Goal: Transaction & Acquisition: Purchase product/service

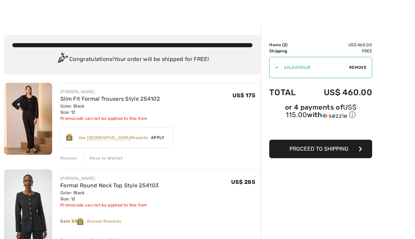
scroll to position [8, 0]
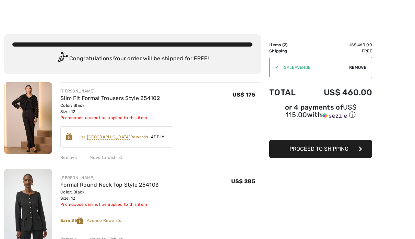
click at [336, 155] on button "Proceed to Shipping" at bounding box center [320, 149] width 103 height 19
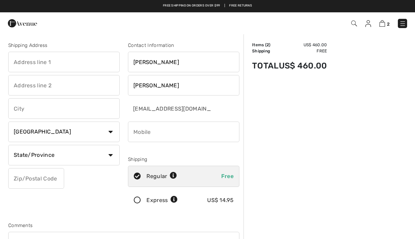
click at [73, 67] on input "text" at bounding box center [63, 62] width 111 height 21
type input "[STREET_ADDRESS]"
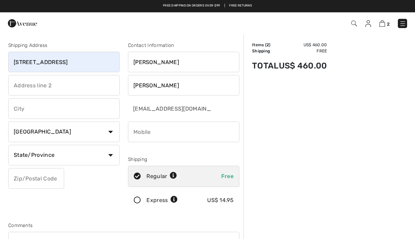
type input "Rochester"
select select "US"
select select "NY"
type input "14617"
type input "5857046408"
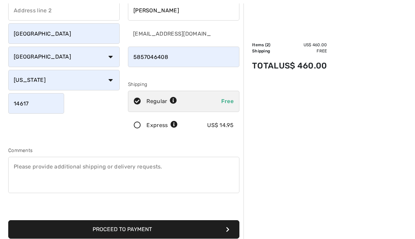
scroll to position [80, 0]
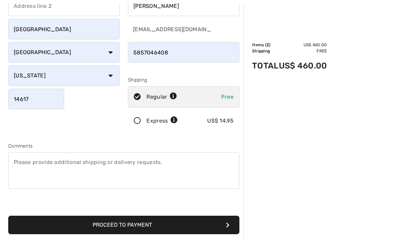
click at [200, 226] on button "Proceed to Payment" at bounding box center [123, 225] width 231 height 19
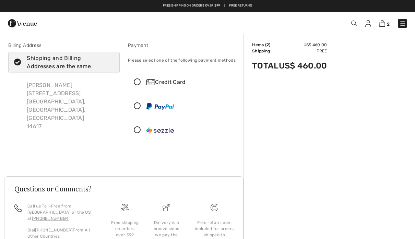
click at [135, 82] on icon at bounding box center [137, 82] width 18 height 7
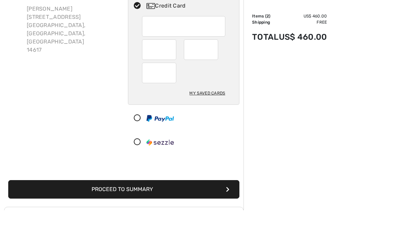
scroll to position [49, 0]
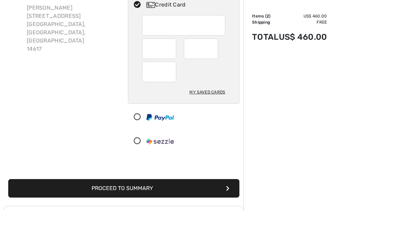
click at [82, 208] on button "Proceed to Summary" at bounding box center [123, 217] width 231 height 19
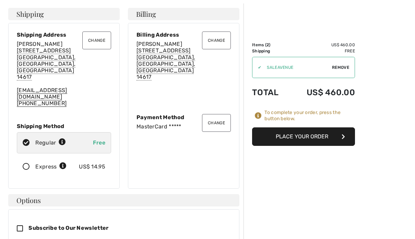
scroll to position [33, 0]
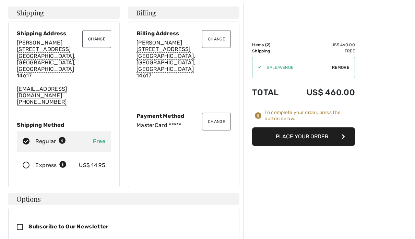
click at [332, 137] on button "Place Your Order" at bounding box center [303, 137] width 103 height 19
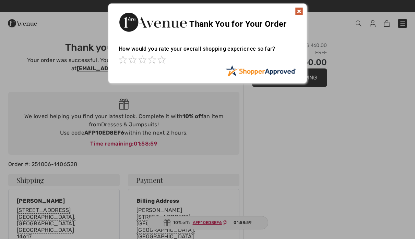
click at [148, 125] on div at bounding box center [207, 119] width 415 height 239
click at [298, 10] on img at bounding box center [299, 11] width 8 height 8
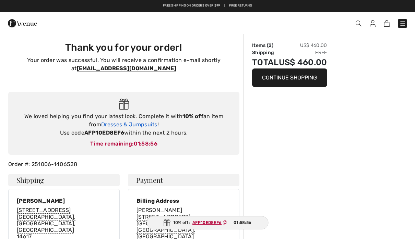
click at [147, 128] on link "Dresses & Jumpsuits" at bounding box center [129, 124] width 56 height 7
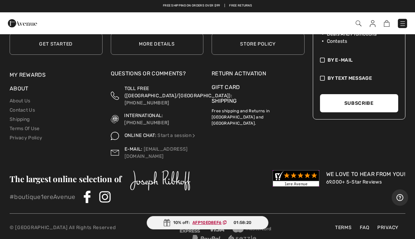
scroll to position [8659, 0]
